Goal: Task Accomplishment & Management: Manage account settings

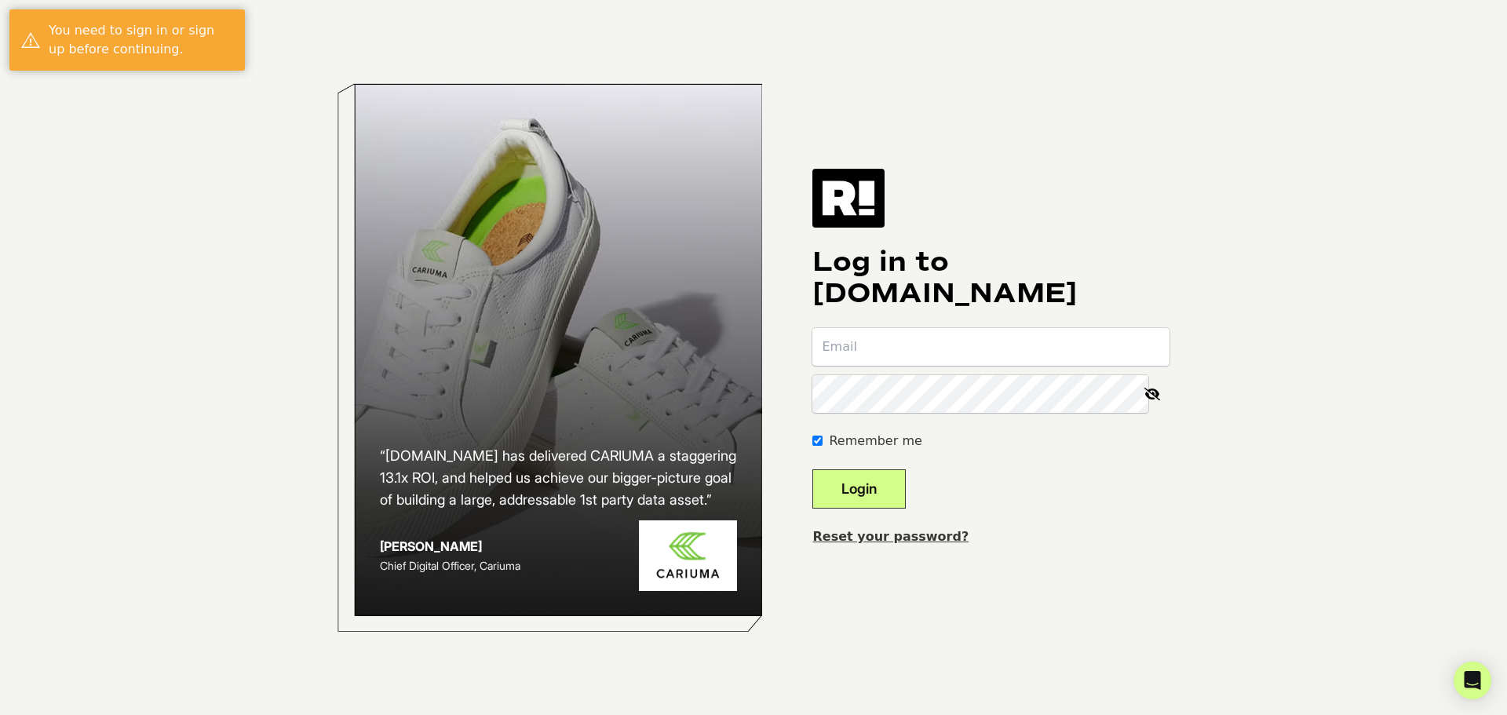
type input "[EMAIL_ADDRESS][DOMAIN_NAME]"
click at [906, 490] on button "Login" at bounding box center [859, 488] width 93 height 39
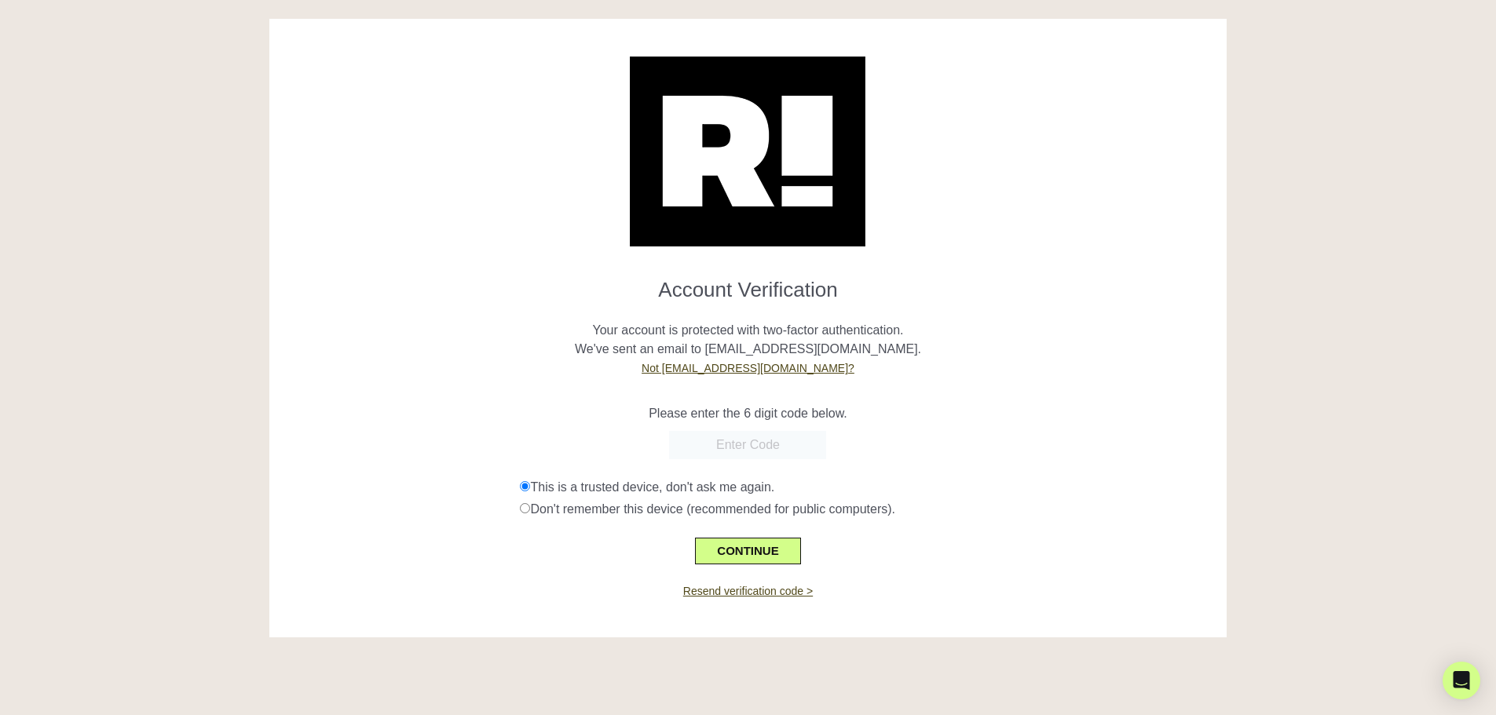
click at [724, 434] on input "text" at bounding box center [747, 445] width 157 height 28
type input "757556"
click at [775, 550] on button "CONTINUE" at bounding box center [747, 551] width 105 height 27
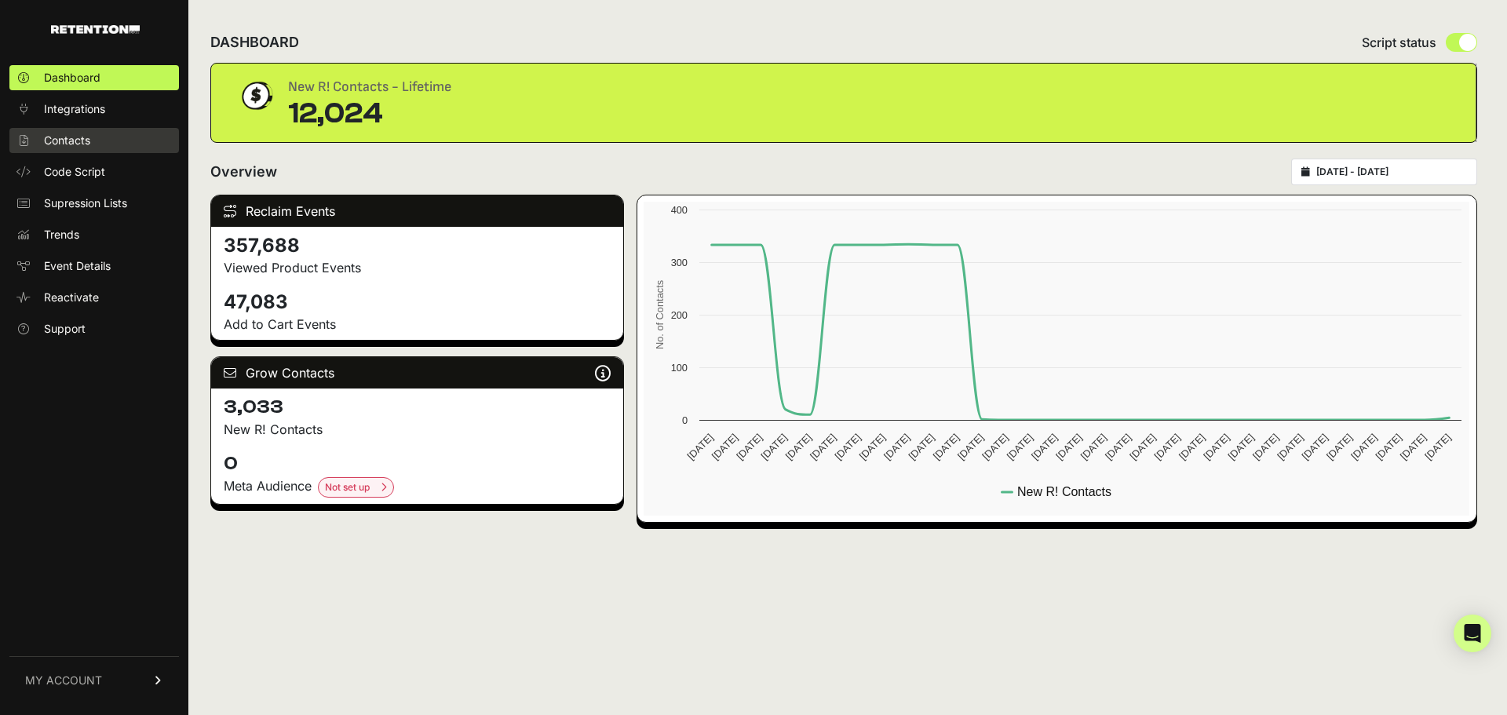
click at [99, 141] on link "Contacts" at bounding box center [94, 140] width 170 height 25
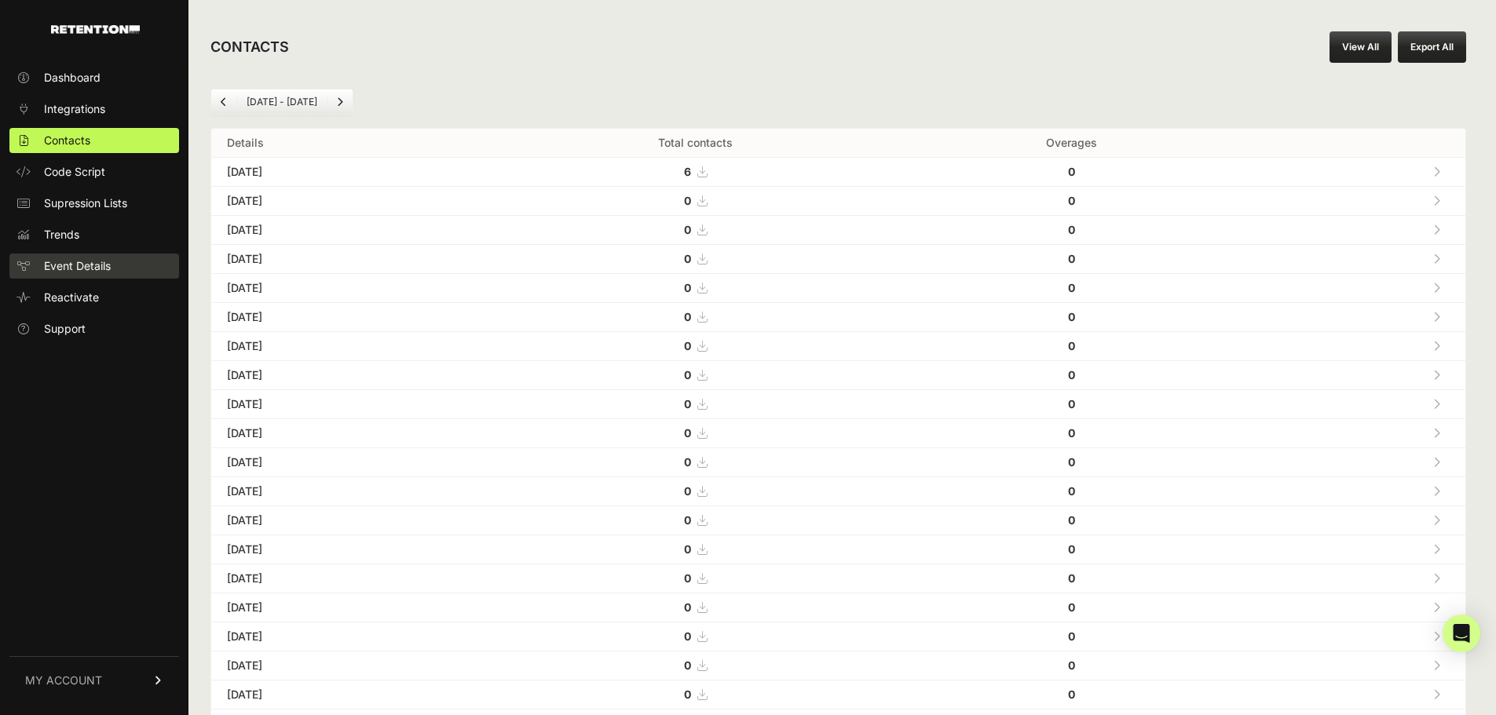
click at [81, 271] on span "Event Details" at bounding box center [77, 266] width 67 height 16
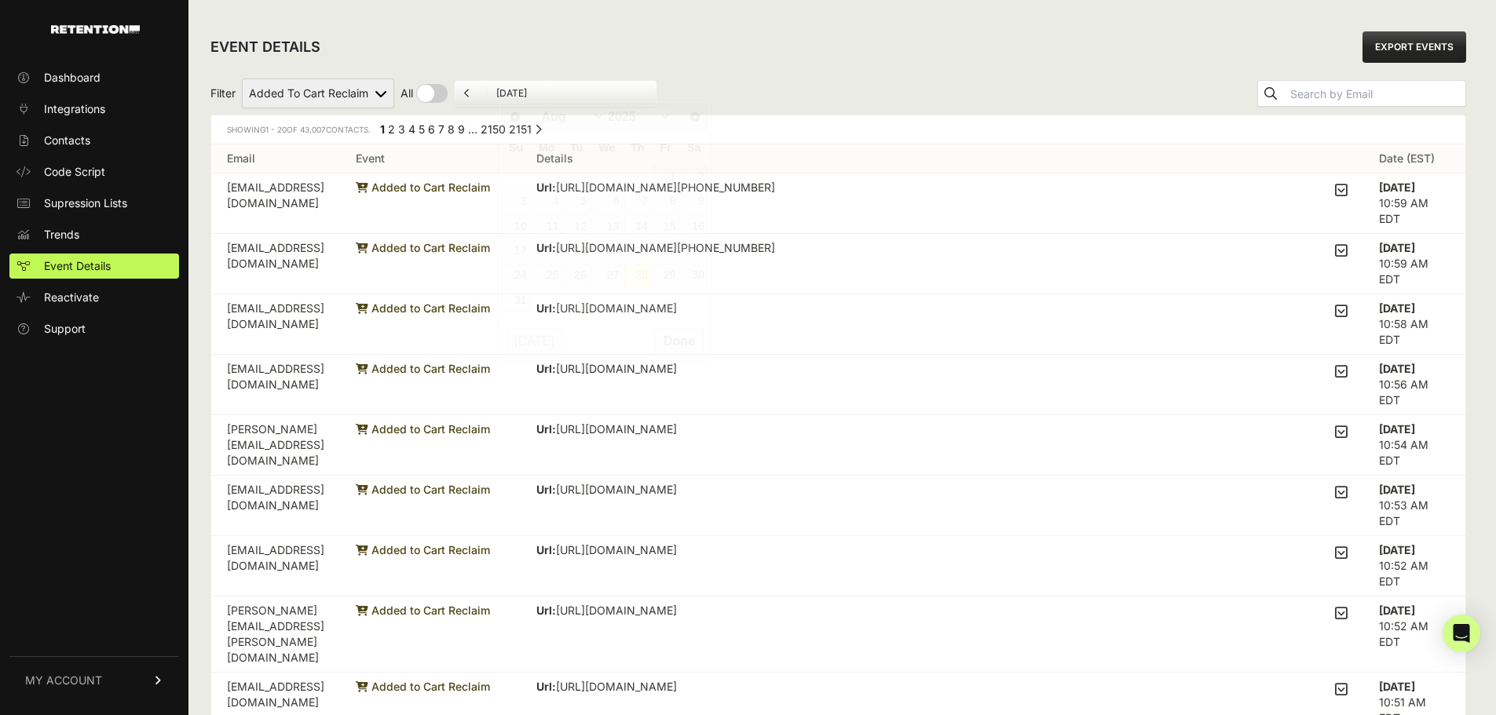
click at [521, 91] on input "[DATE]" at bounding box center [571, 93] width 151 height 13
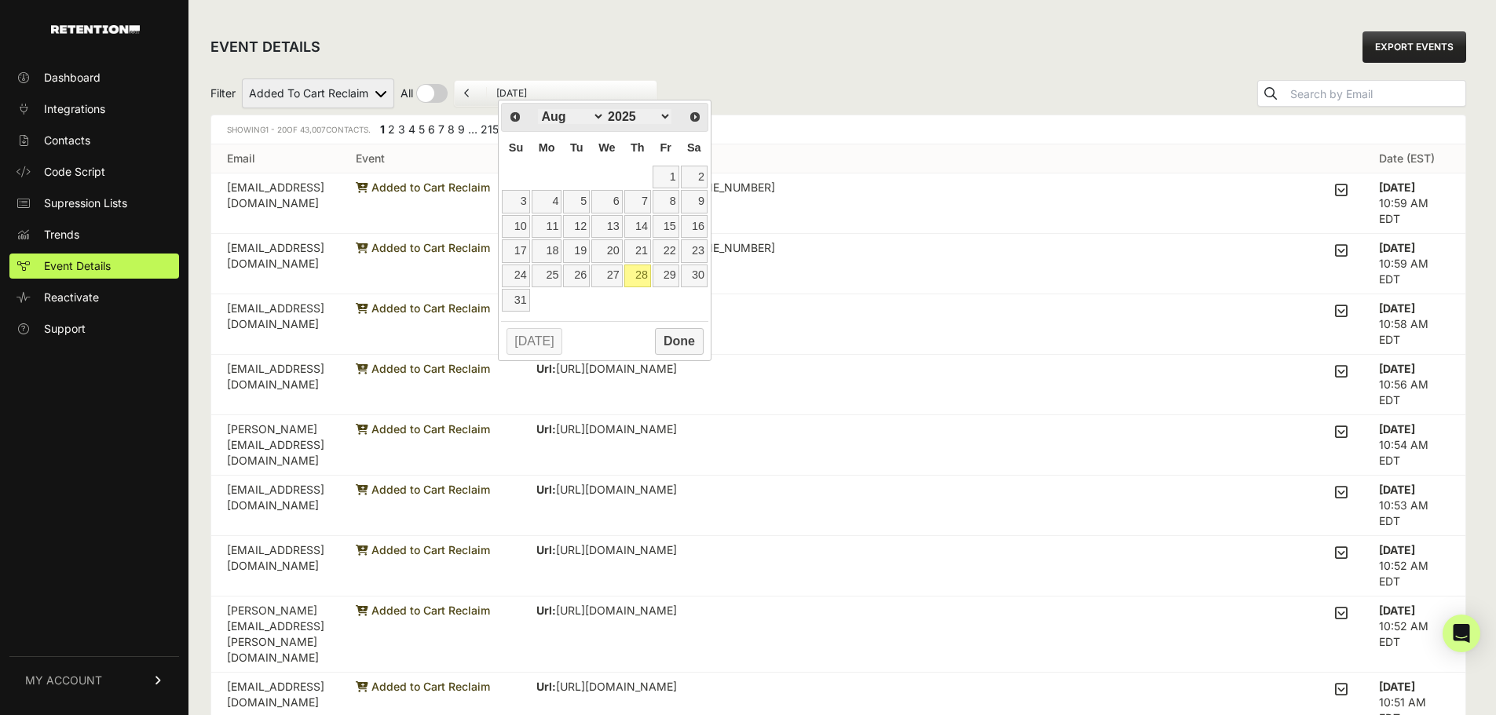
click at [818, 64] on div "EVENT DETAILS EXPORT EVENTS" at bounding box center [837, 47] width 1255 height 50
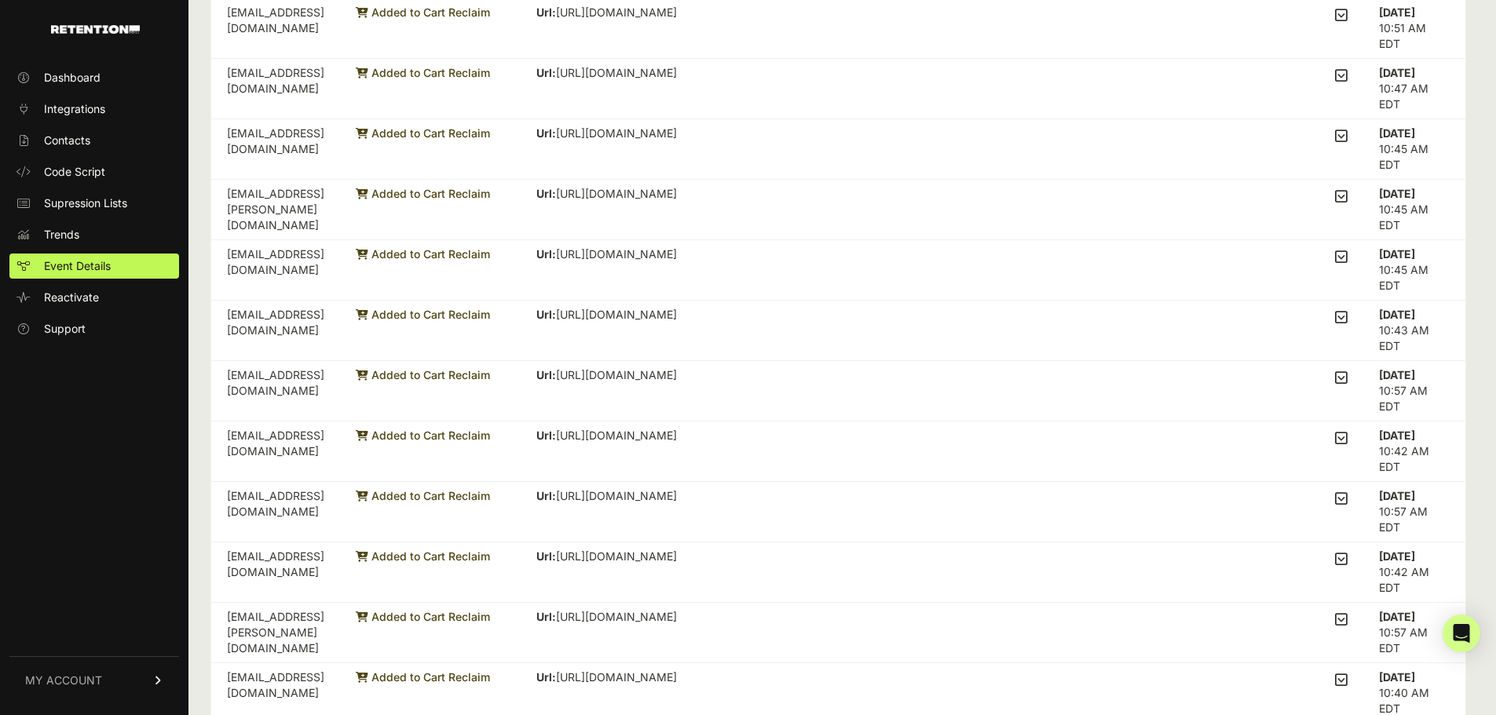
scroll to position [46, 0]
